Goal: Task Accomplishment & Management: Complete application form

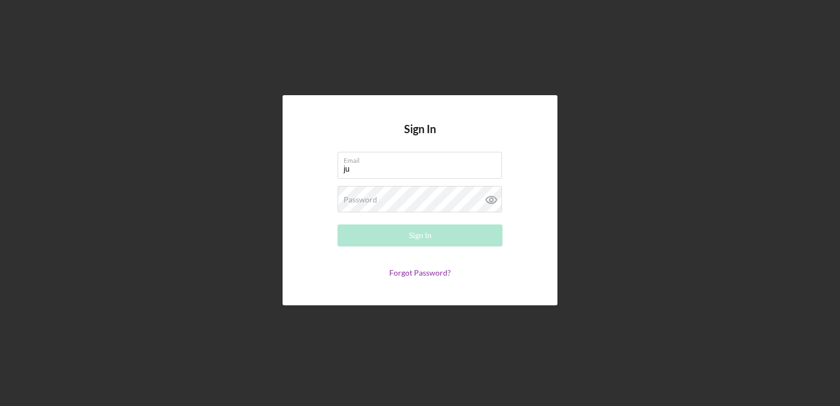
type input "[PERSON_NAME][EMAIL_ADDRESS][DOMAIN_NAME]"
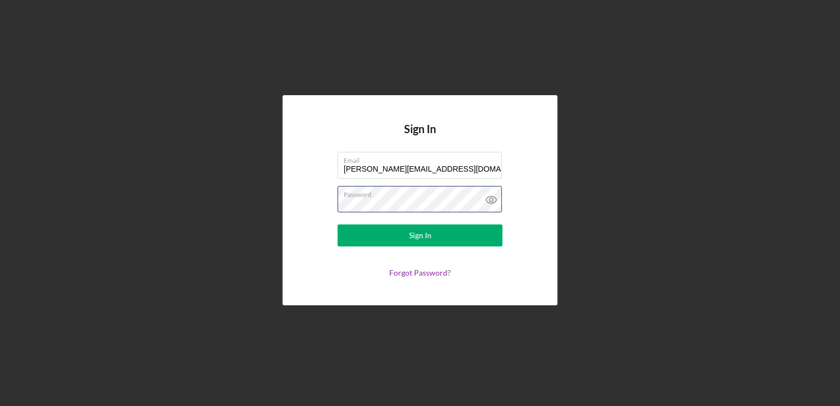
click at [338, 224] on button "Sign In" at bounding box center [420, 235] width 165 height 22
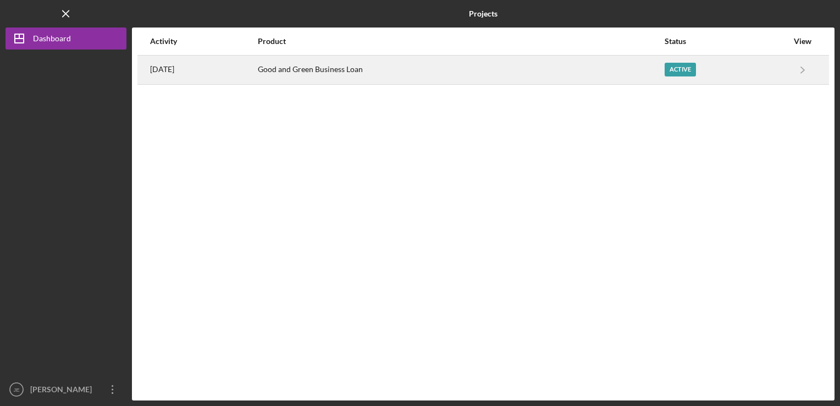
click at [333, 63] on div "Good and Green Business Loan" at bounding box center [461, 69] width 406 height 27
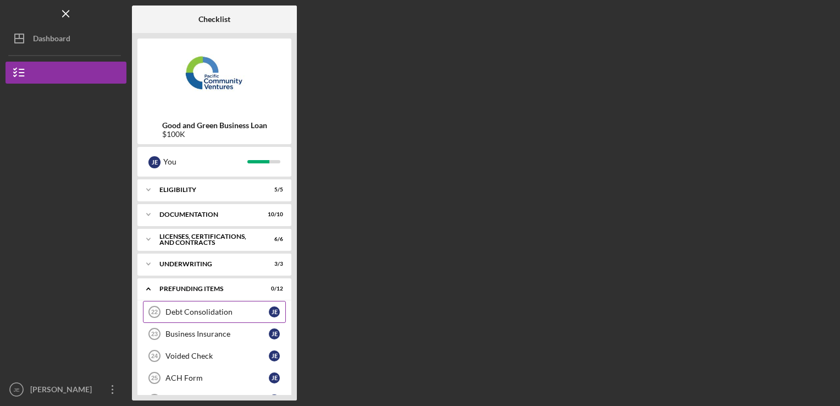
click at [179, 309] on div "Debt Consolidation" at bounding box center [216, 311] width 103 height 9
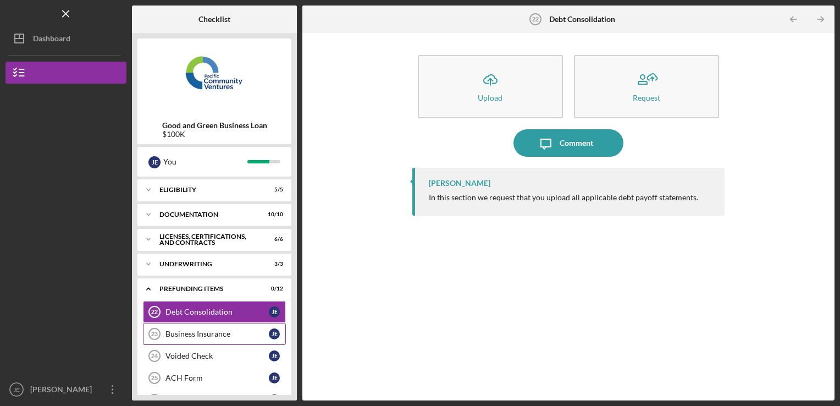
click at [179, 330] on div "Business Insurance" at bounding box center [216, 333] width 103 height 9
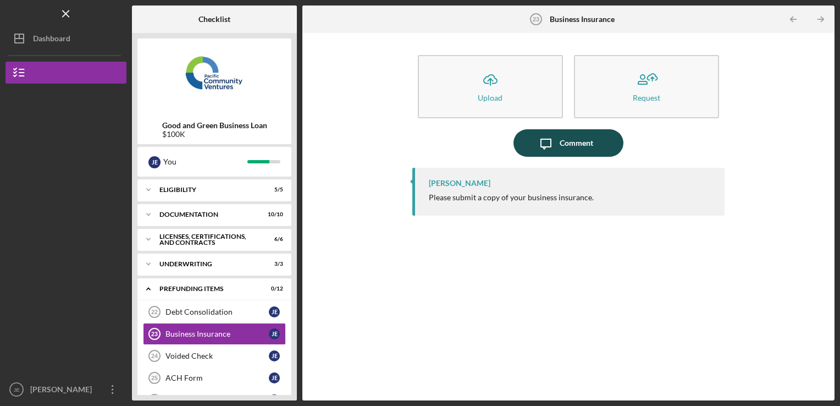
click at [580, 142] on div "Comment" at bounding box center [577, 142] width 34 height 27
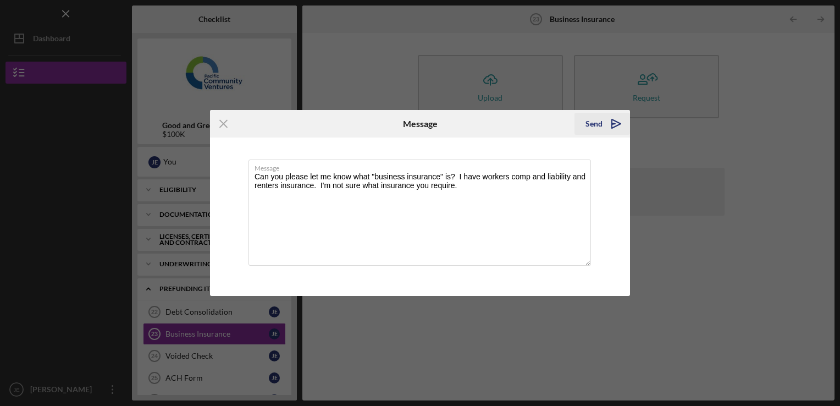
type textarea "Can you please let me know what "business insurance" is? I have workers comp an…"
click at [591, 120] on div "Send" at bounding box center [593, 124] width 17 height 22
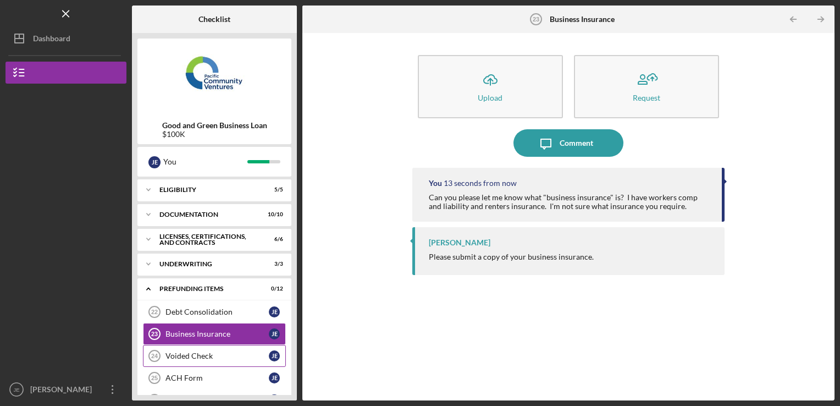
click at [195, 351] on div "Voided Check" at bounding box center [216, 355] width 103 height 9
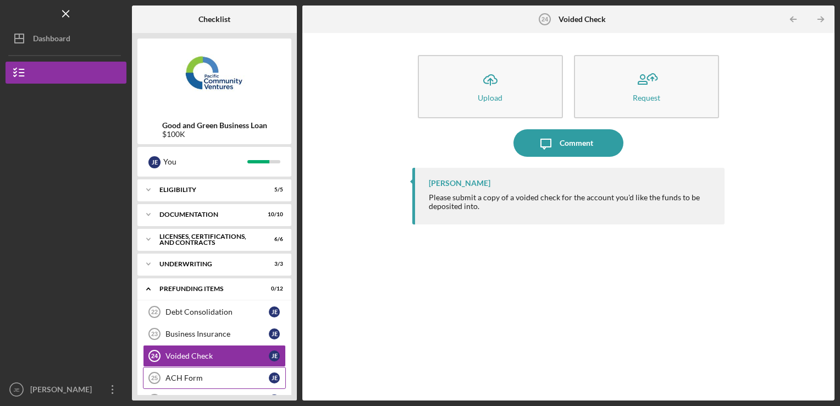
click at [199, 377] on div "ACH Form" at bounding box center [216, 377] width 103 height 9
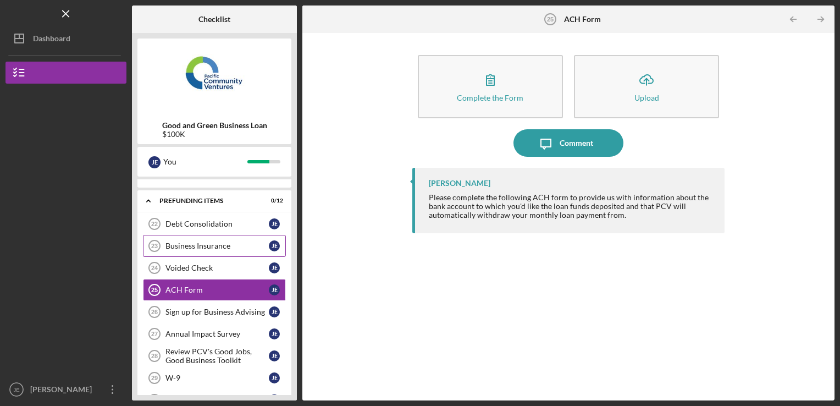
scroll to position [110, 0]
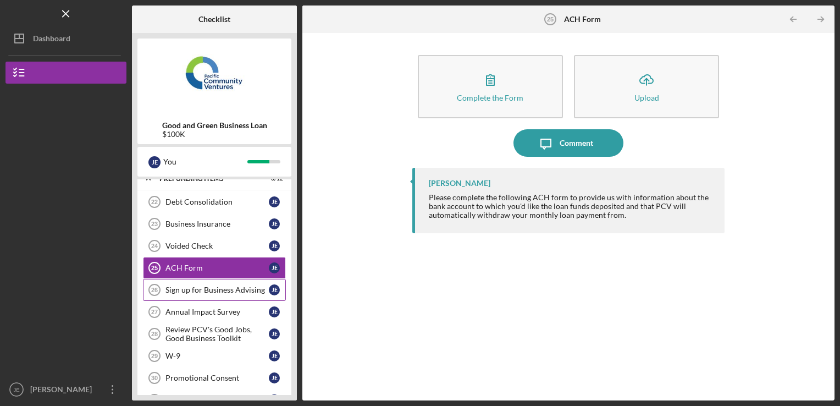
click at [208, 287] on div "Sign up for Business Advising" at bounding box center [216, 289] width 103 height 9
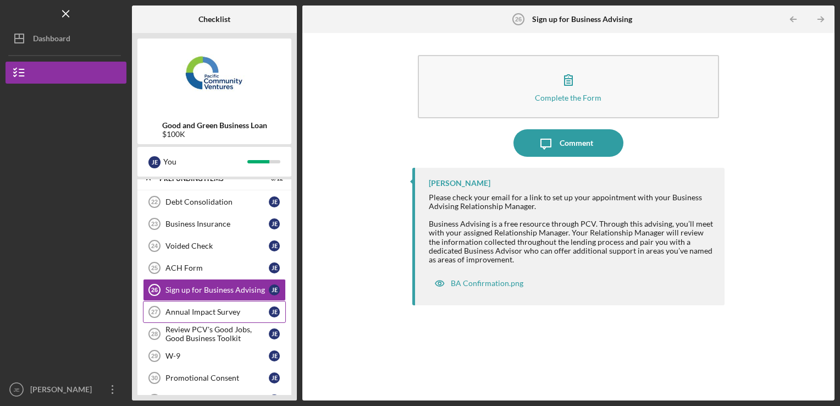
click at [197, 307] on div "Annual Impact Survey" at bounding box center [216, 311] width 103 height 9
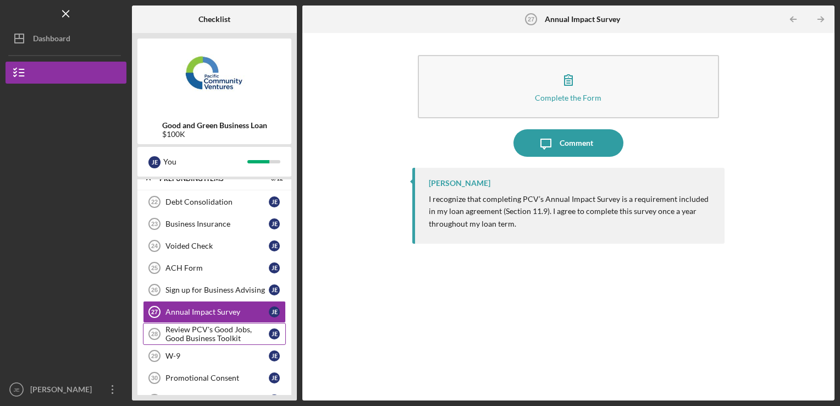
click at [182, 327] on div "Review PCV's Good Jobs, Good Business Toolkit" at bounding box center [216, 334] width 103 height 18
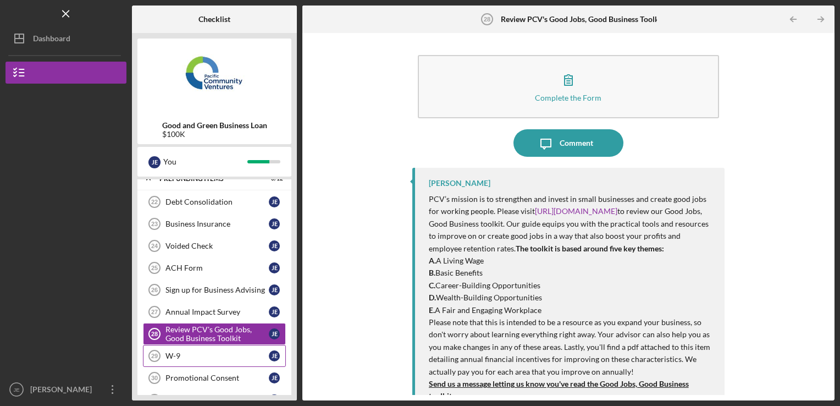
click at [161, 351] on icon "W-9 29" at bounding box center [154, 355] width 27 height 27
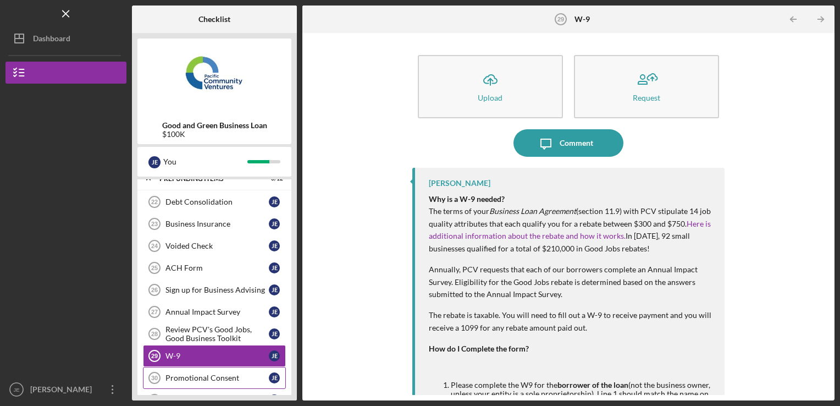
click at [172, 367] on link "Promotional Consent 30 Promotional Consent [PERSON_NAME]" at bounding box center [214, 378] width 143 height 22
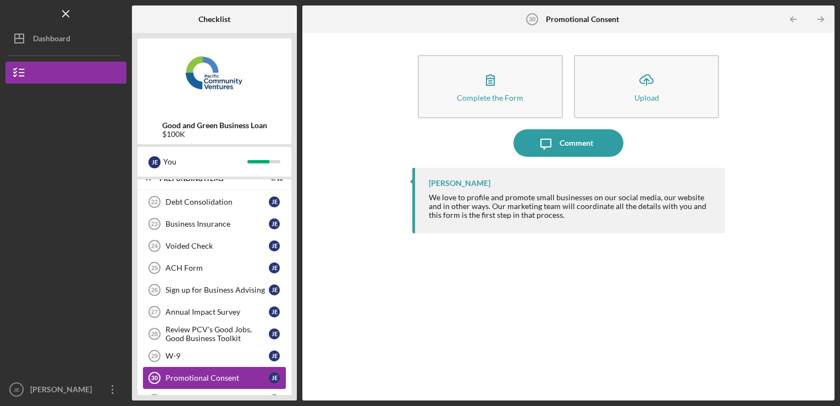
scroll to position [132, 0]
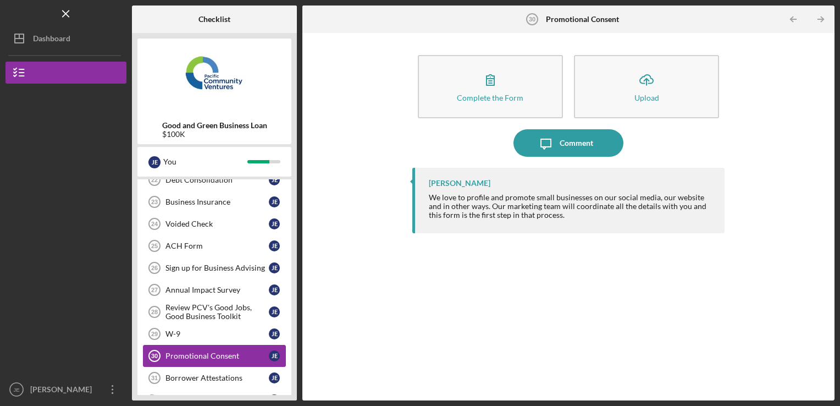
click at [209, 369] on link "Borrower Attestations 31 Borrower Attestations [PERSON_NAME]" at bounding box center [214, 378] width 143 height 22
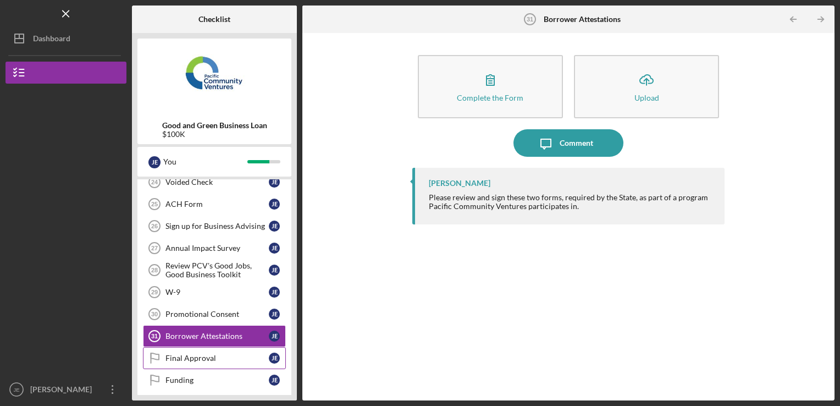
scroll to position [176, 0]
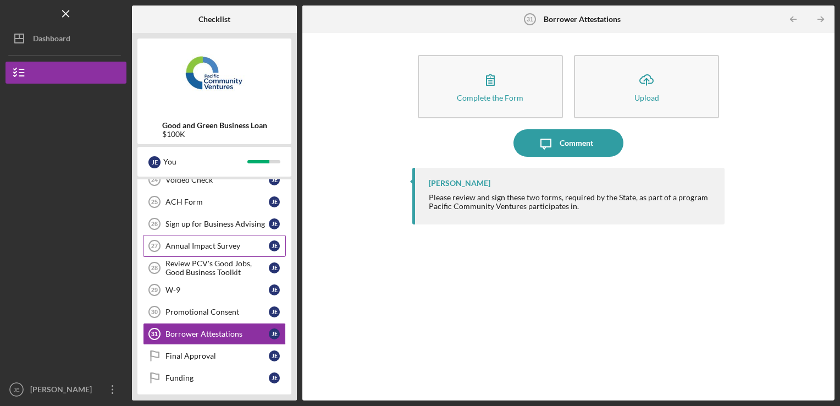
click at [184, 241] on div "Annual Impact Survey" at bounding box center [216, 245] width 103 height 9
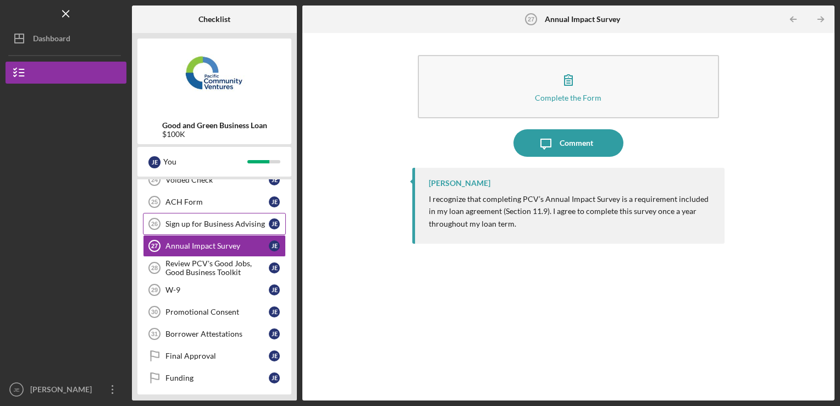
click at [168, 222] on div "Sign up for Business Advising" at bounding box center [216, 223] width 103 height 9
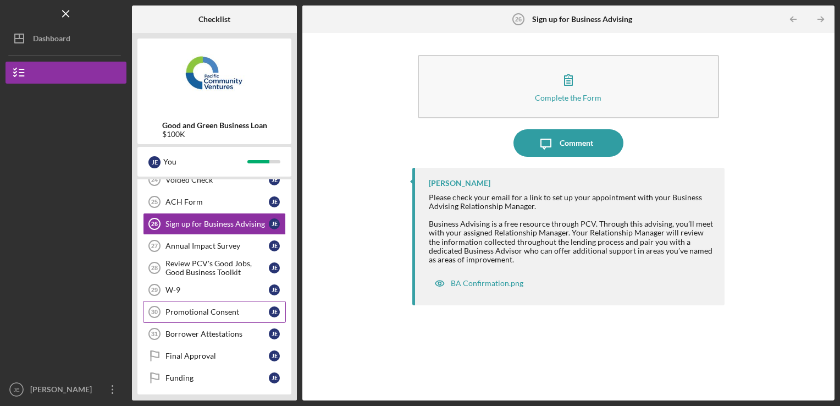
click at [174, 308] on div "Promotional Consent" at bounding box center [216, 311] width 103 height 9
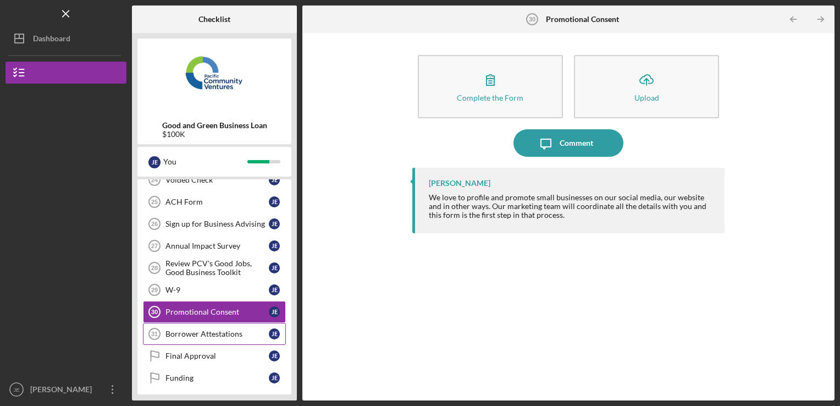
click at [180, 336] on link "Borrower Attestations 31 Borrower Attestations [PERSON_NAME]" at bounding box center [214, 334] width 143 height 22
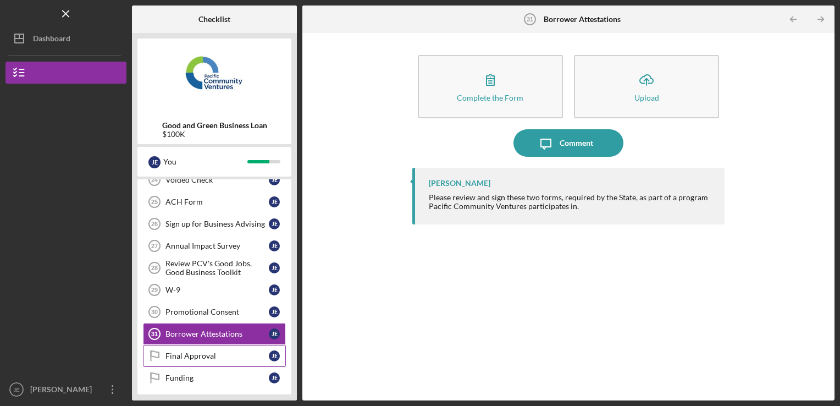
click at [185, 351] on div "Final Approval" at bounding box center [216, 355] width 103 height 9
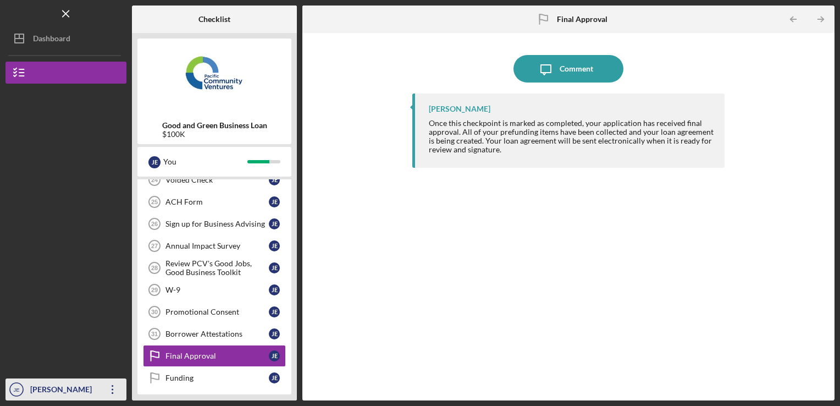
click at [124, 390] on icon "Icon/Overflow" at bounding box center [112, 388] width 27 height 27
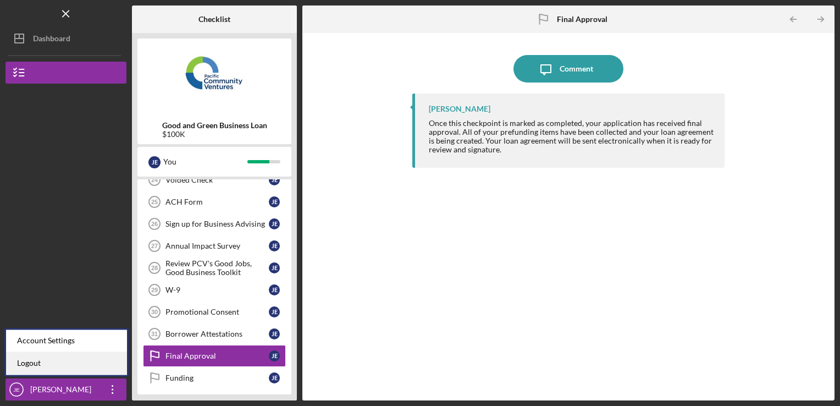
click at [93, 359] on link "Logout" at bounding box center [66, 363] width 121 height 23
